Goal: Navigation & Orientation: Find specific page/section

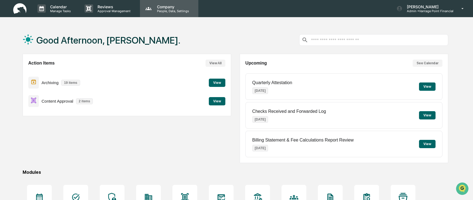
click at [160, 9] on p "People, Data, Settings" at bounding box center [171, 11] width 39 height 4
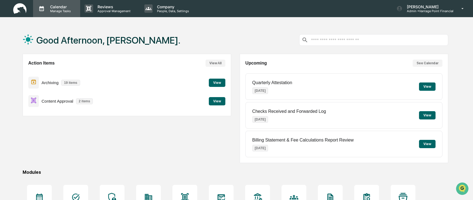
click at [58, 8] on p "Calendar" at bounding box center [60, 6] width 28 height 5
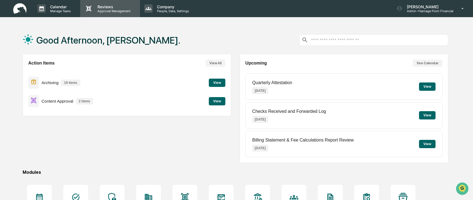
click at [104, 9] on p "Reviews" at bounding box center [113, 6] width 40 height 5
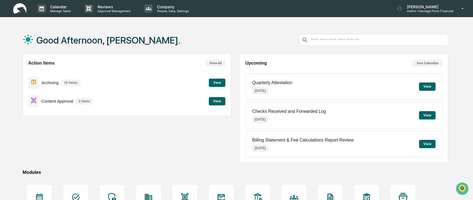
click at [107, 8] on p "Reviews" at bounding box center [113, 6] width 40 height 5
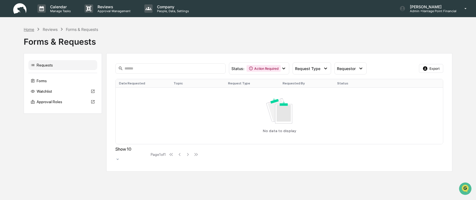
click at [31, 29] on div "Home" at bounding box center [29, 29] width 10 height 5
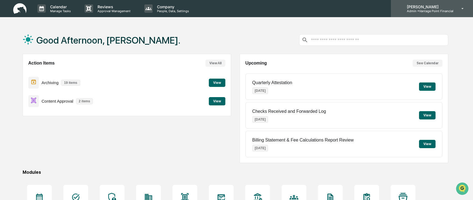
click at [428, 13] on p "Admin • Vantage Point Financial" at bounding box center [427, 11] width 51 height 4
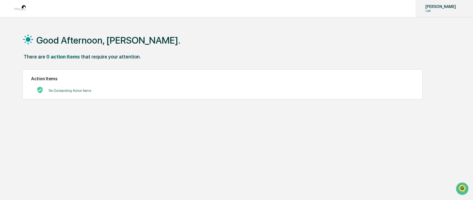
click at [434, 6] on p "[PERSON_NAME]" at bounding box center [440, 6] width 38 height 4
